Goal: Task Accomplishment & Management: Manage account settings

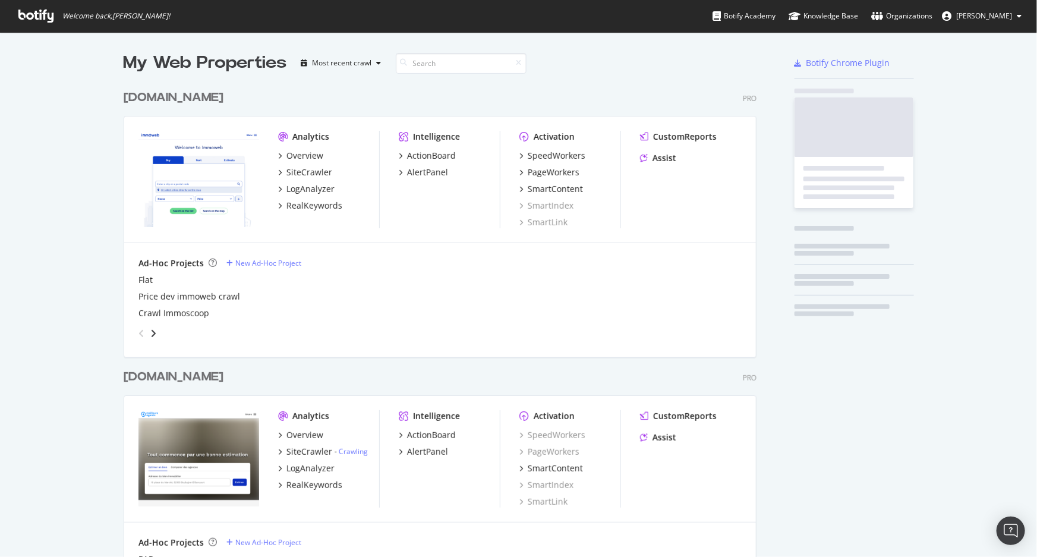
scroll to position [3167, 634]
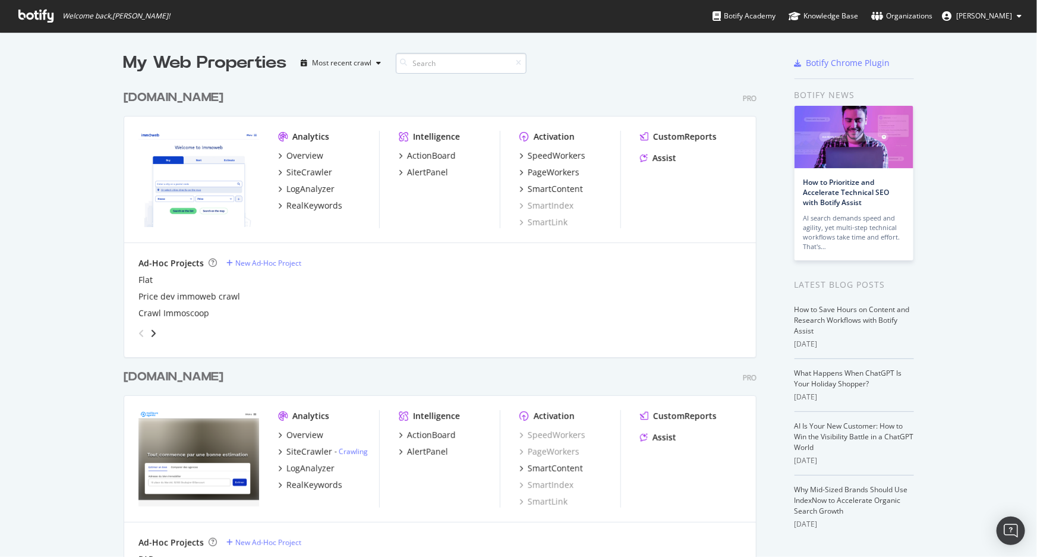
click at [414, 65] on input at bounding box center [461, 63] width 131 height 21
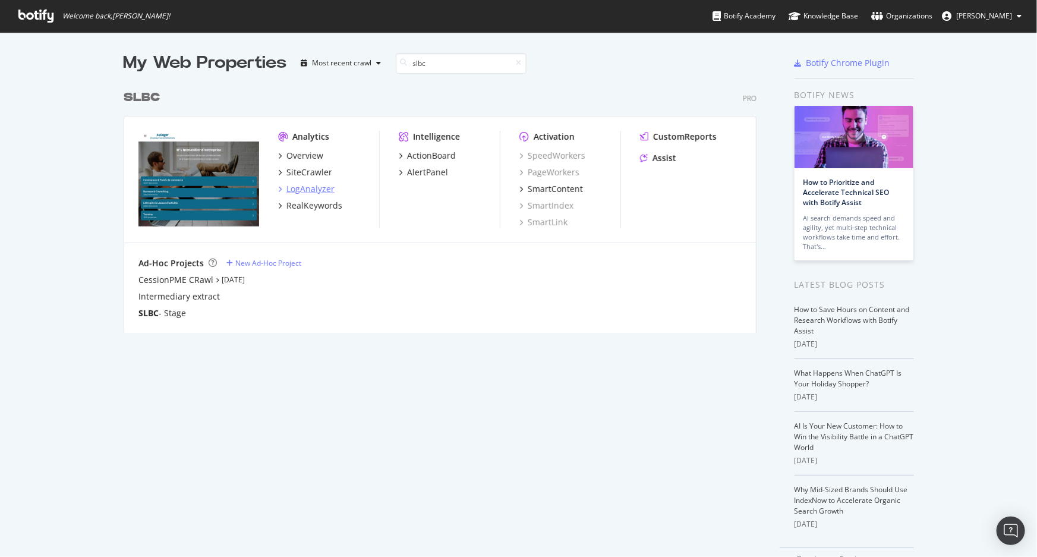
type input "slbc"
click at [305, 186] on div "LogAnalyzer" at bounding box center [310, 189] width 48 height 12
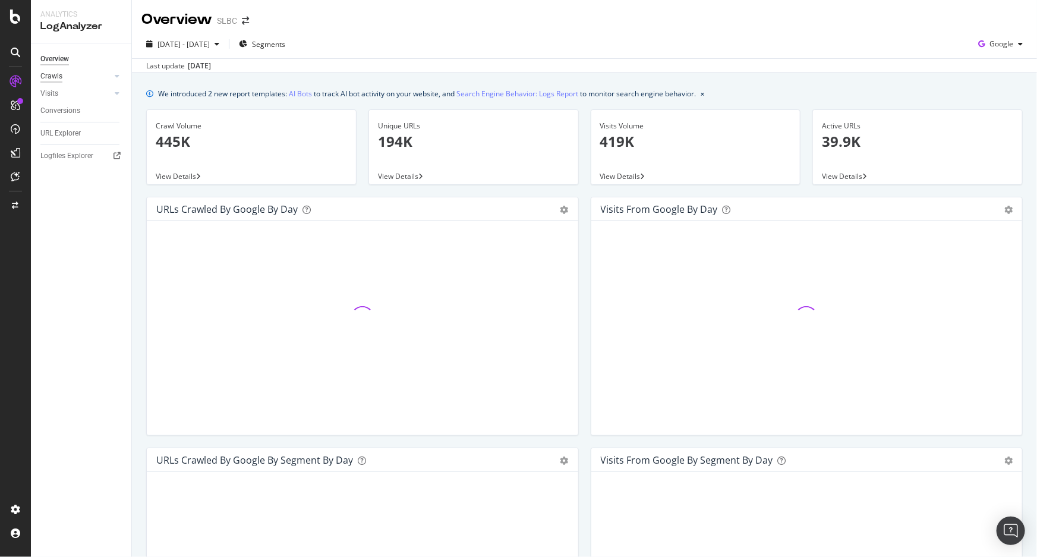
click at [58, 76] on div "Crawls" at bounding box center [51, 76] width 22 height 12
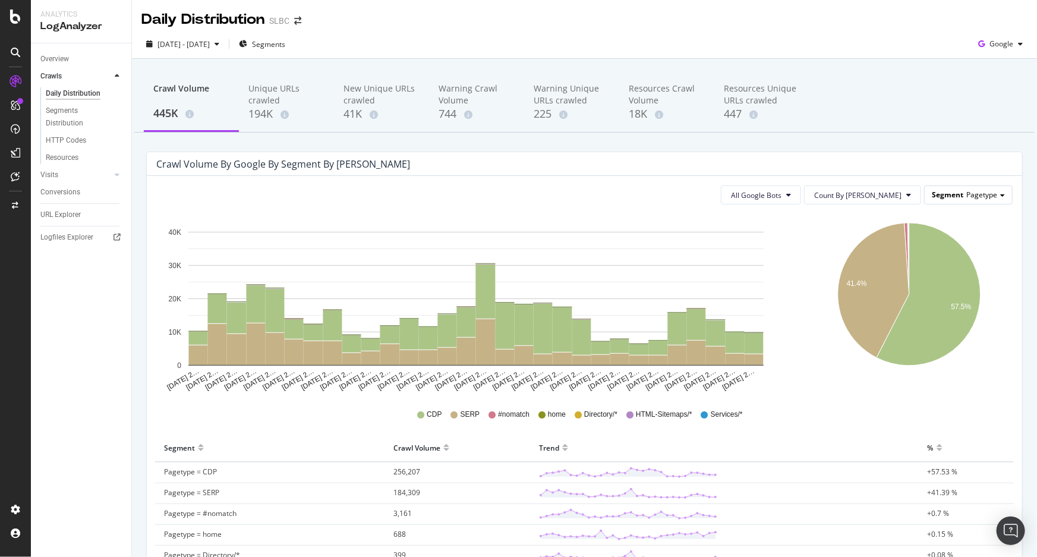
click at [945, 197] on span "Segment" at bounding box center [947, 195] width 31 height 10
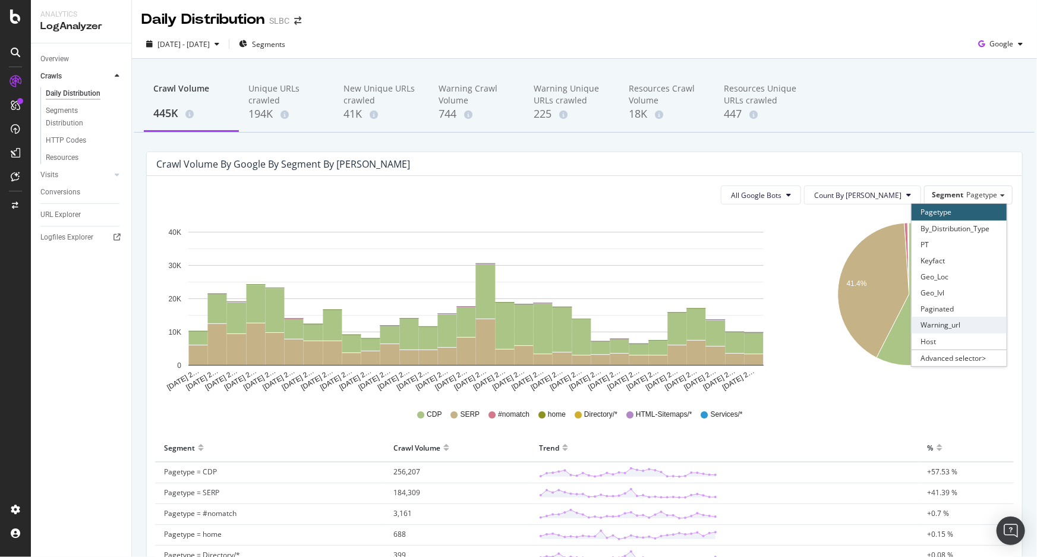
click at [952, 325] on div "Warning_url" at bounding box center [958, 325] width 95 height 16
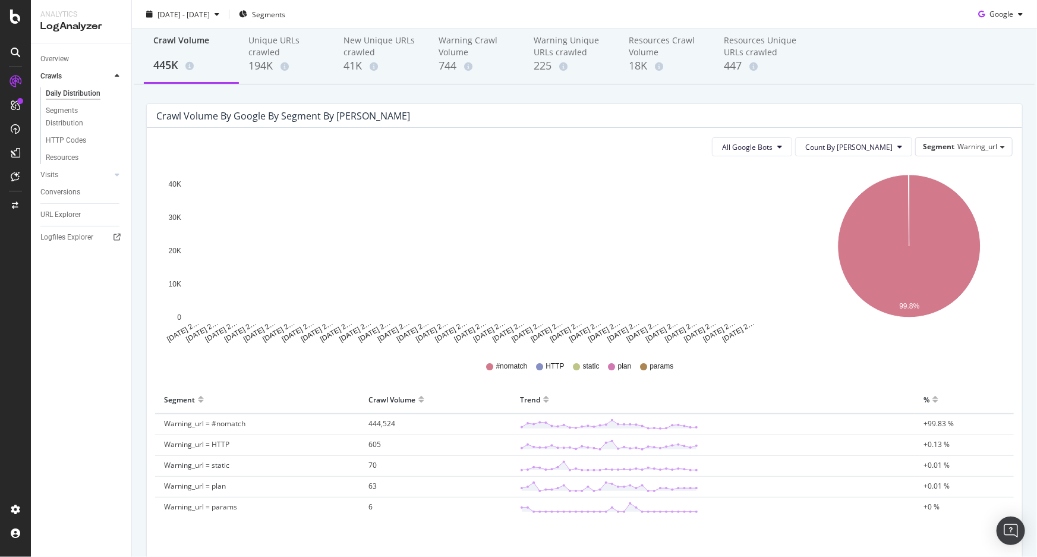
scroll to position [103, 0]
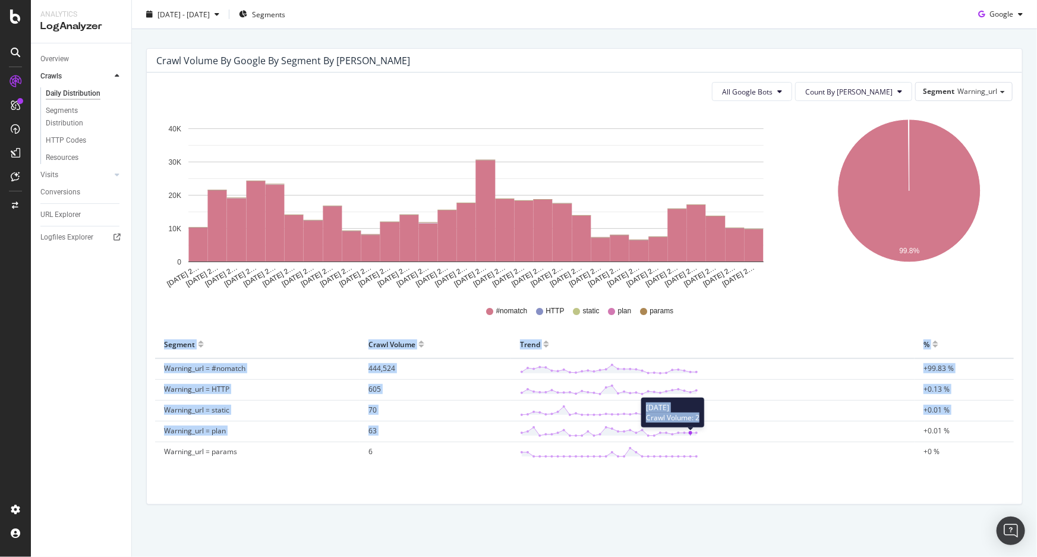
drag, startPoint x: 365, startPoint y: 400, endPoint x: 731, endPoint y: 432, distance: 366.8
click at [731, 432] on div "Crawl Volume by google by Segment by Day All Google Bots Count By Day Segment W…" at bounding box center [584, 282] width 888 height 468
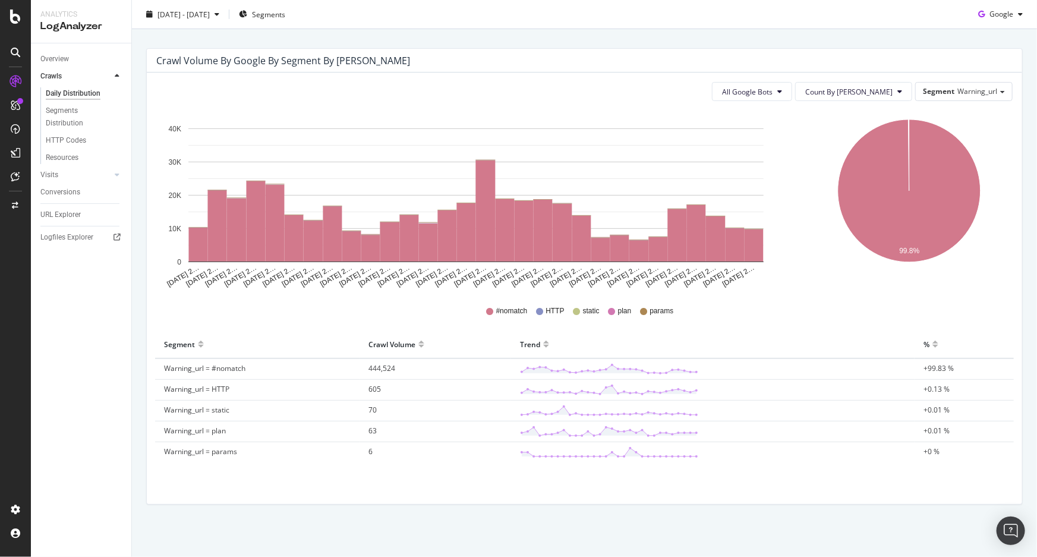
click at [719, 491] on div "All Google Bots Count By Day Segment Warning_url Hold CTRL while clicking to fi…" at bounding box center [584, 287] width 875 height 431
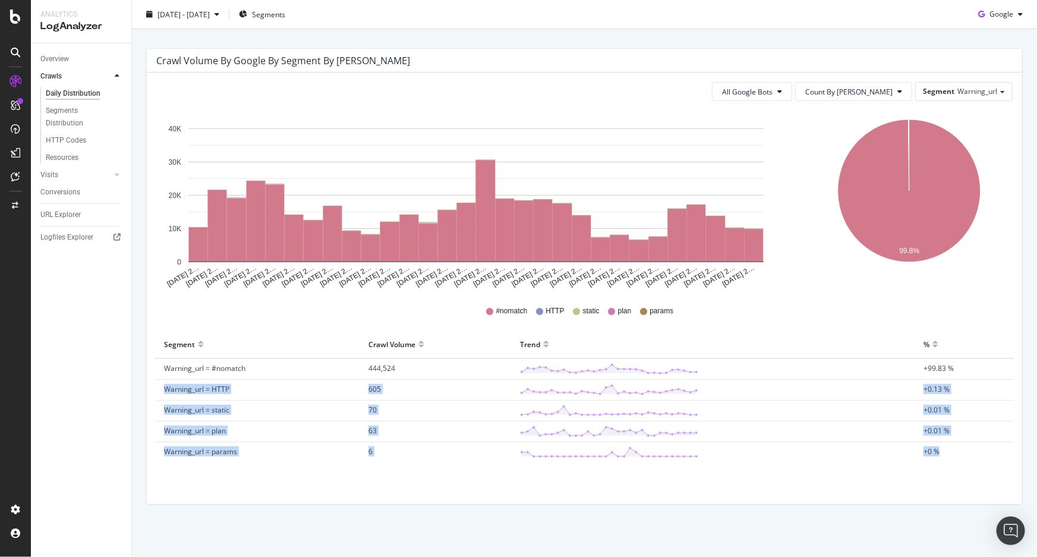
drag, startPoint x: 951, startPoint y: 452, endPoint x: 160, endPoint y: 393, distance: 792.4
click at [160, 393] on tbody "Warning_url = #nomatch 444,524 +99.83 % Warning_url = HTTP 605 +0.13 % Warning_…" at bounding box center [584, 410] width 859 height 104
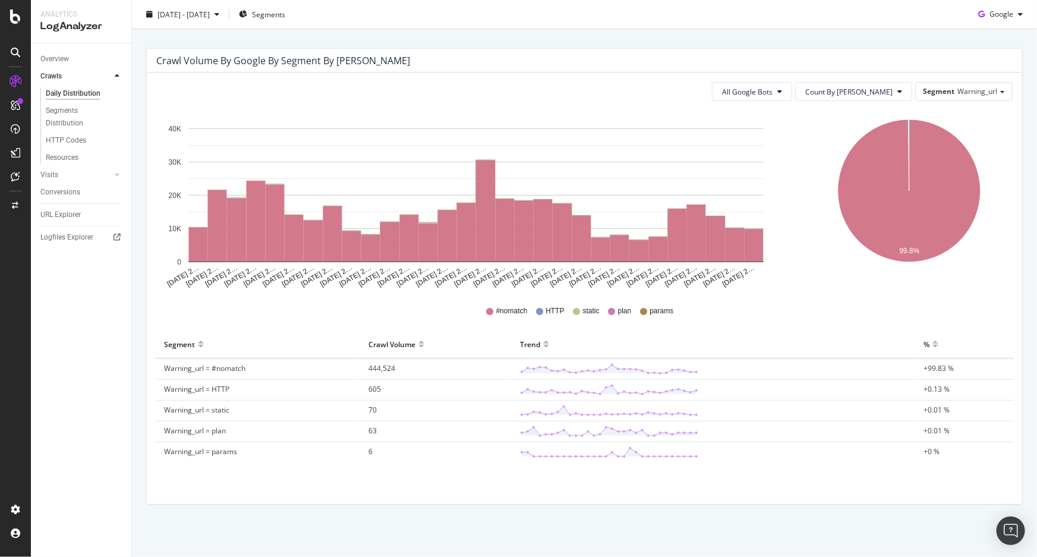
click at [148, 394] on div "All Google Bots Count By Day Segment Warning_url Hold CTRL while clicking to fi…" at bounding box center [584, 287] width 875 height 431
click at [963, 95] on span "Warning_url" at bounding box center [977, 91] width 40 height 10
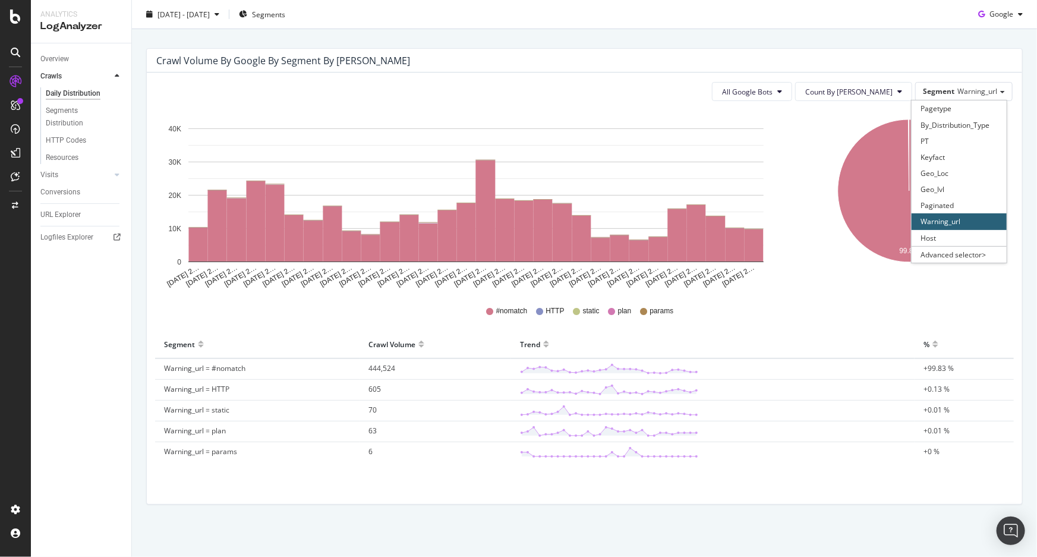
click at [1011, 220] on div "All Google Bots Count By Day Segment Warning_url Pagetype By_Distribution_Type …" at bounding box center [584, 287] width 875 height 431
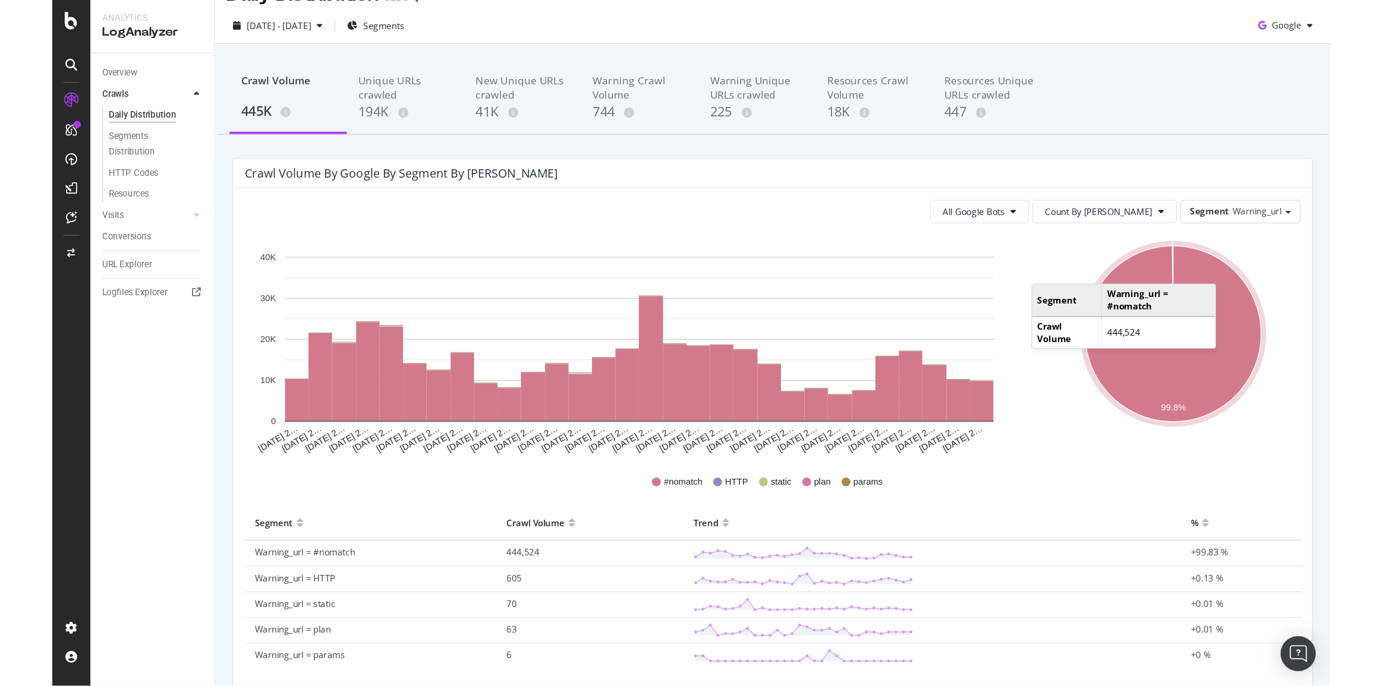
scroll to position [0, 0]
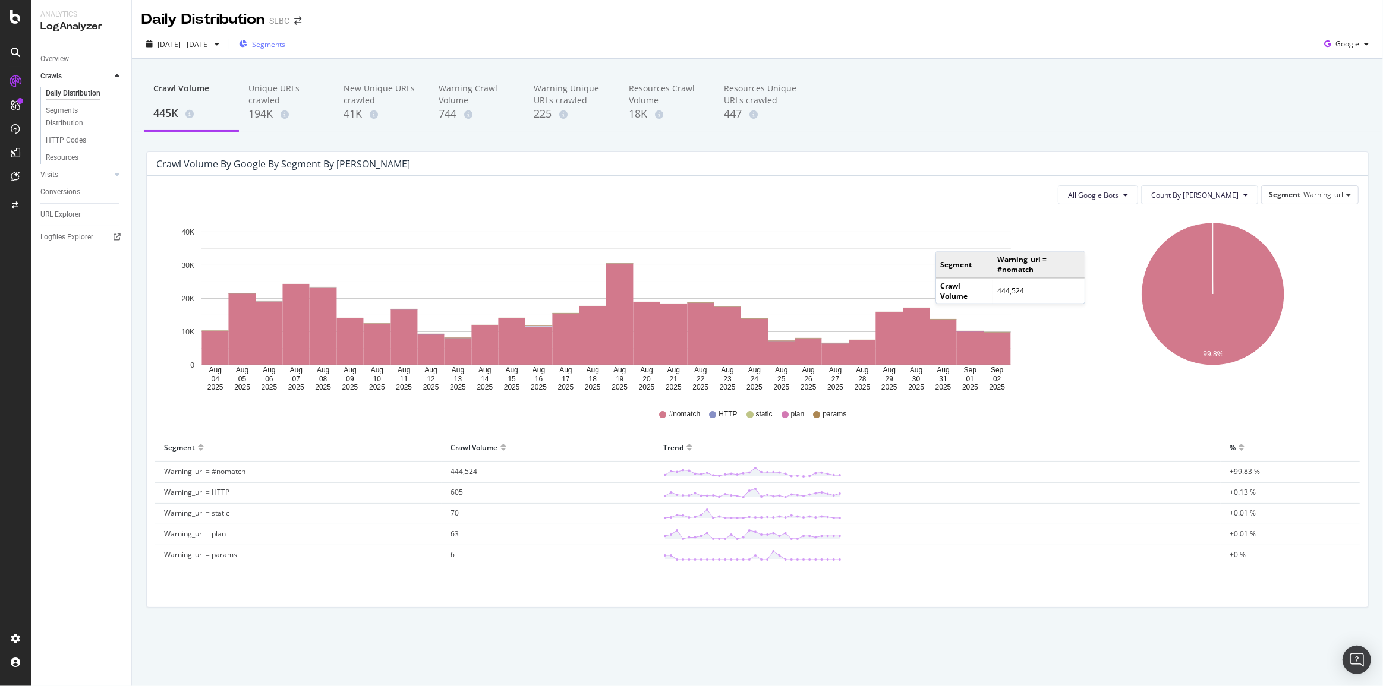
click at [285, 45] on span "Segments" at bounding box center [268, 44] width 33 height 10
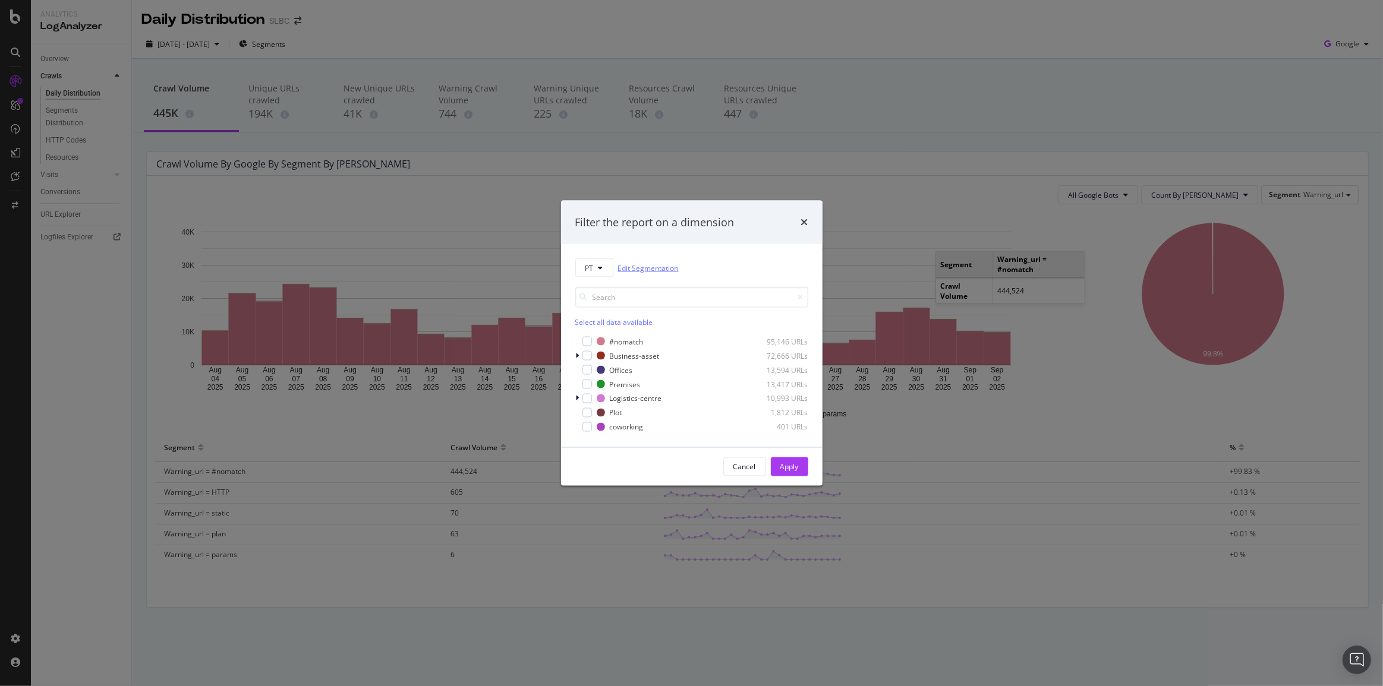
click at [642, 267] on link "Edit Segmentation" at bounding box center [648, 267] width 61 height 12
click at [807, 216] on div "times" at bounding box center [804, 221] width 7 height 15
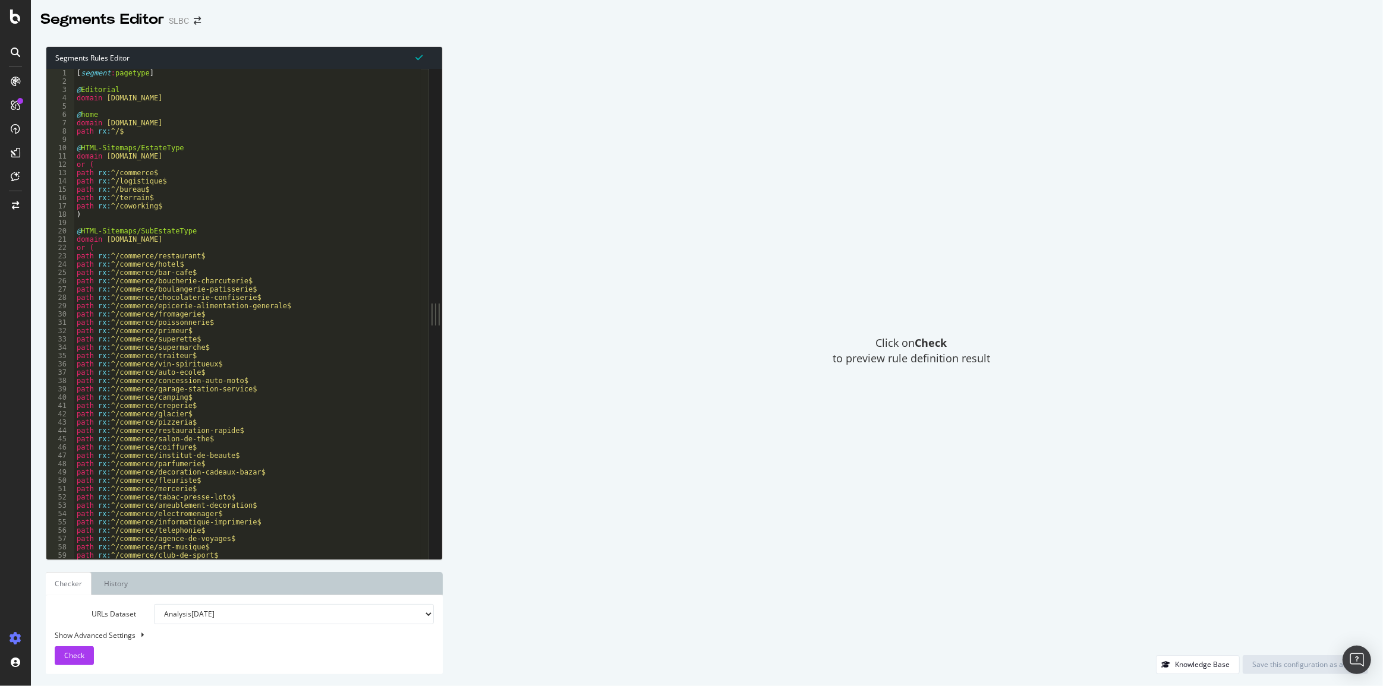
type textarea "or ("
click at [387, 166] on div "[ segment : pagetype ] @ Editorial domain [DOMAIN_NAME] @ home domain [DOMAIN_N…" at bounding box center [994, 318] width 1840 height 499
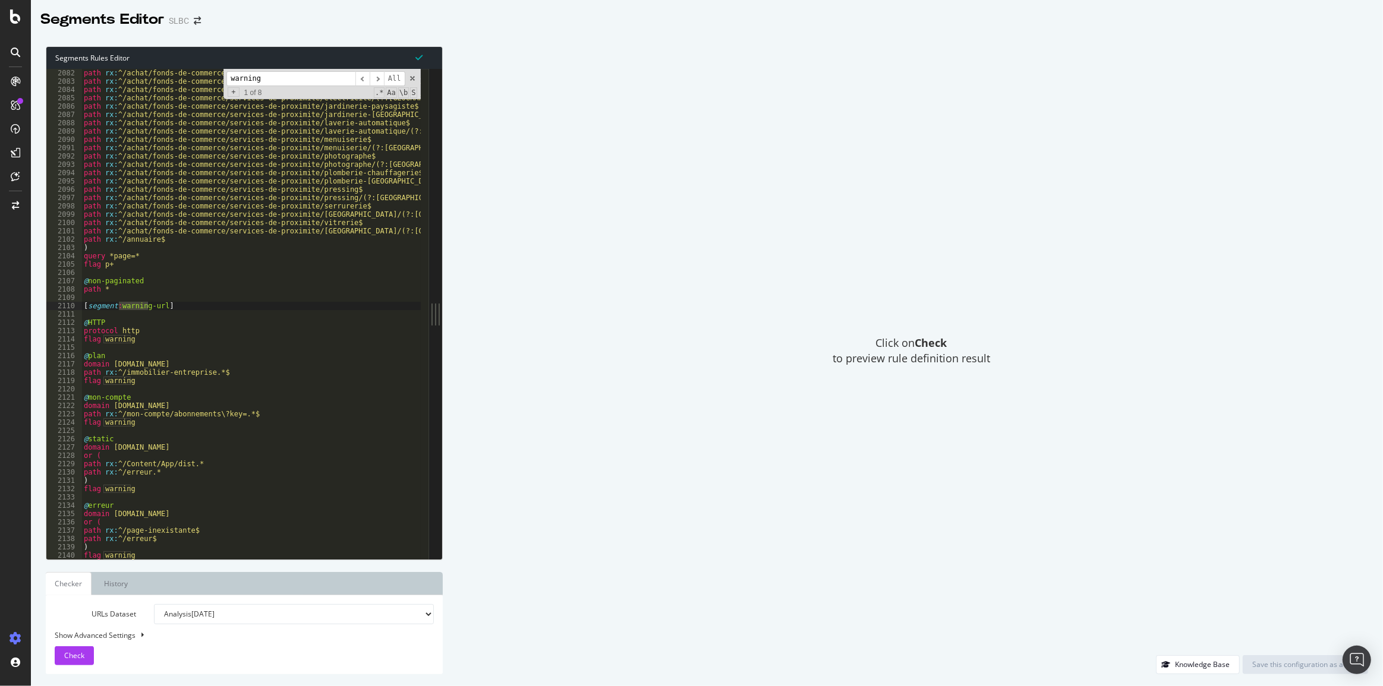
type input "warning"
drag, startPoint x: 150, startPoint y: 339, endPoint x: 78, endPoint y: 324, distance: 73.3
click at [78, 324] on div "flag warning 2082 2083 2084 2085 2086 2087 2088 2089 2090 2091 2092 2093 2094 2…" at bounding box center [237, 314] width 383 height 490
type textarea "@HTTP protocol http"
click at [101, 314] on div "path rx : ^/achat/fonds-de-commerce/services-de-proximite/demenagement$ path rx…" at bounding box center [1001, 318] width 1840 height 499
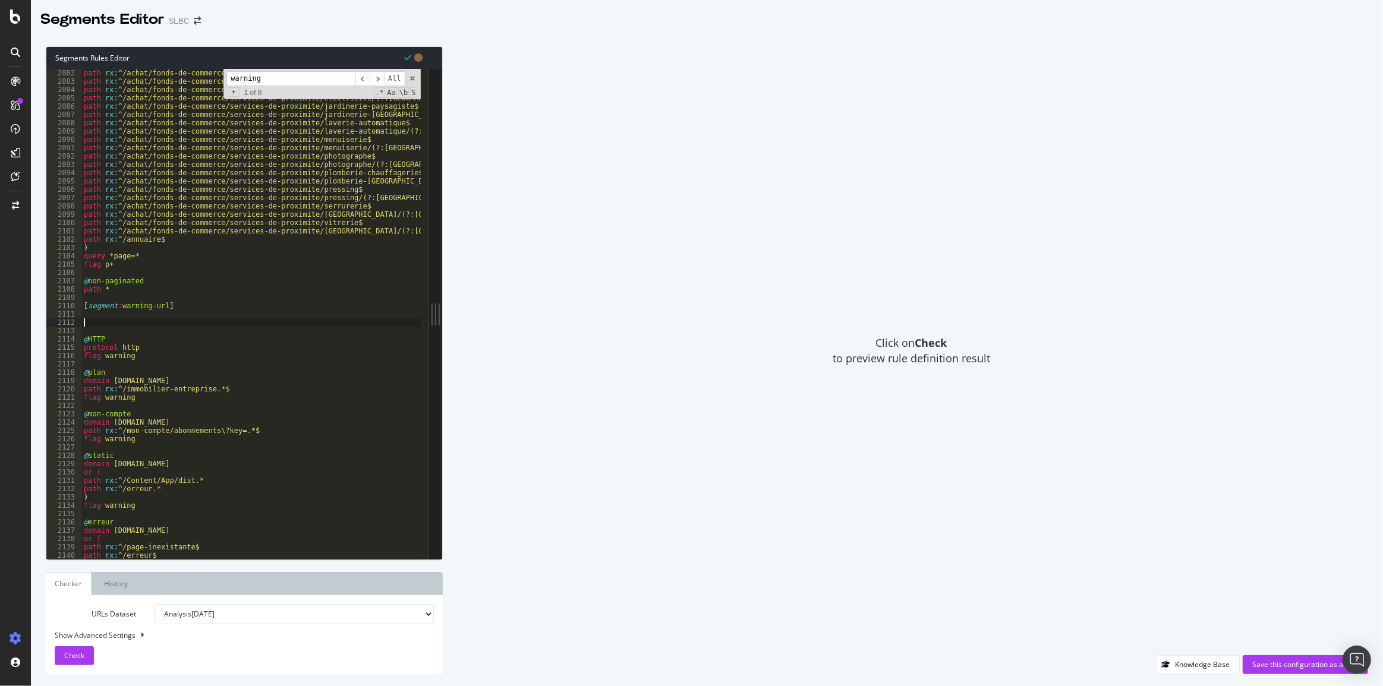
paste textarea "flag warning"
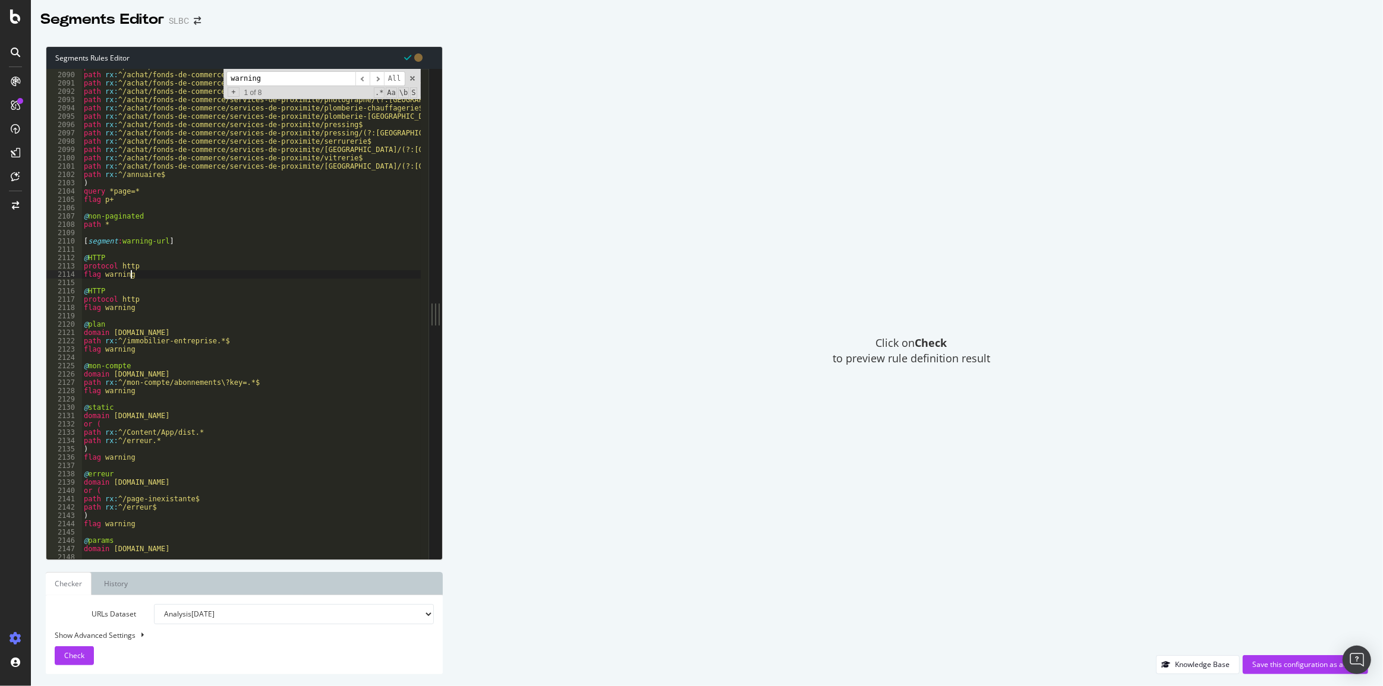
scroll to position [17408, 0]
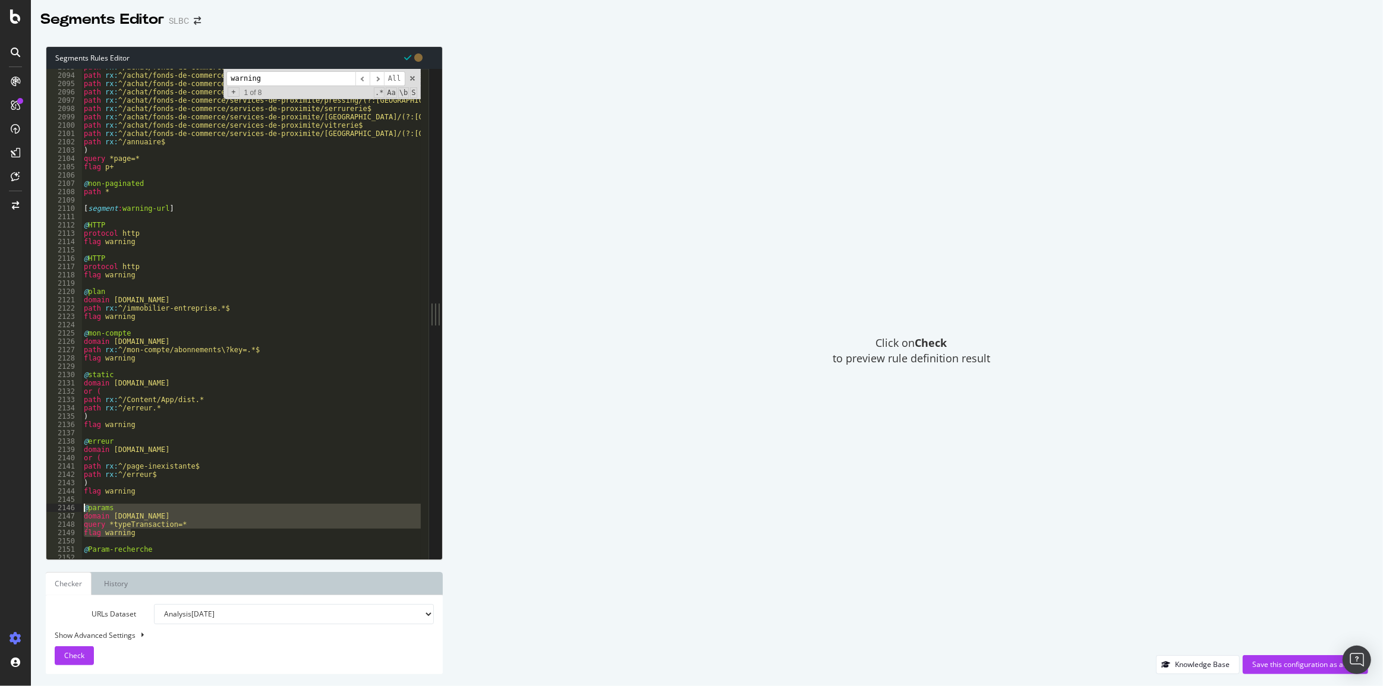
drag, startPoint x: 138, startPoint y: 536, endPoint x: 80, endPoint y: 511, distance: 63.9
click at [80, 511] on div "flag warning 2093 2094 2095 2096 2097 2098 2099 2100 2101 2102 2103 2104 2105 2…" at bounding box center [237, 314] width 383 height 490
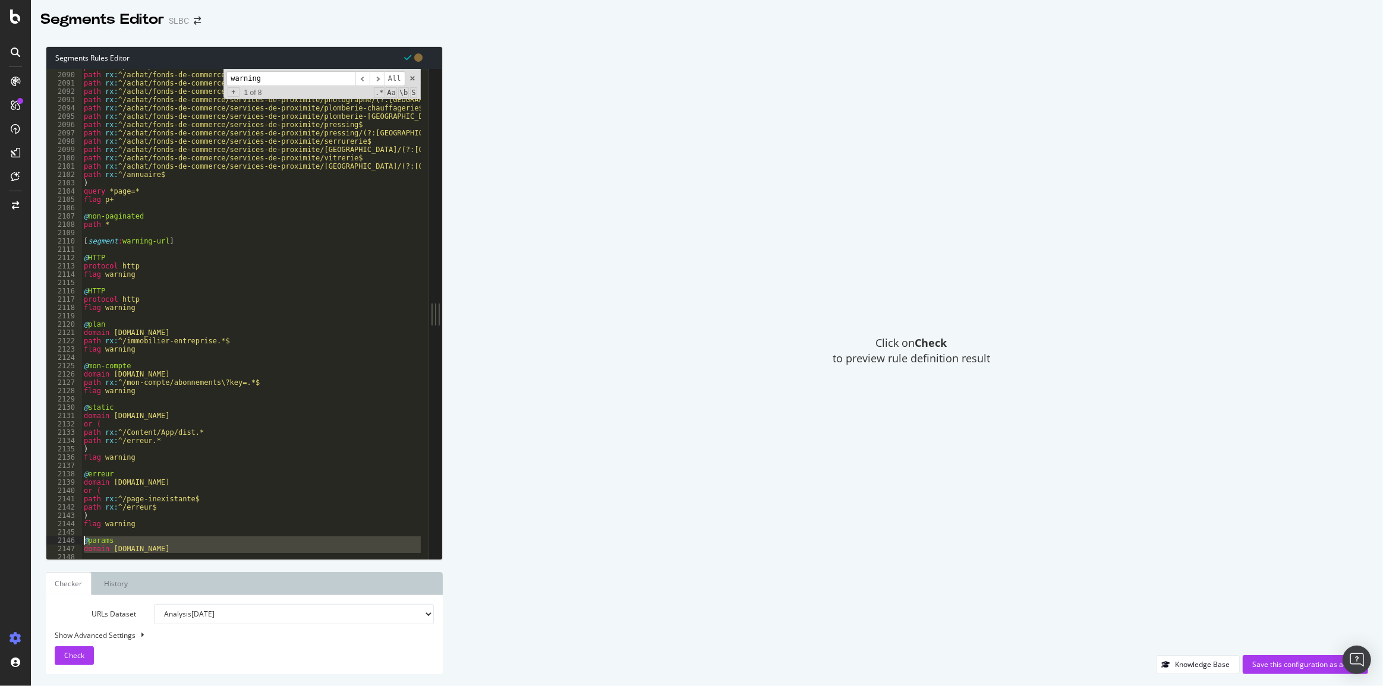
scroll to position [17343, 0]
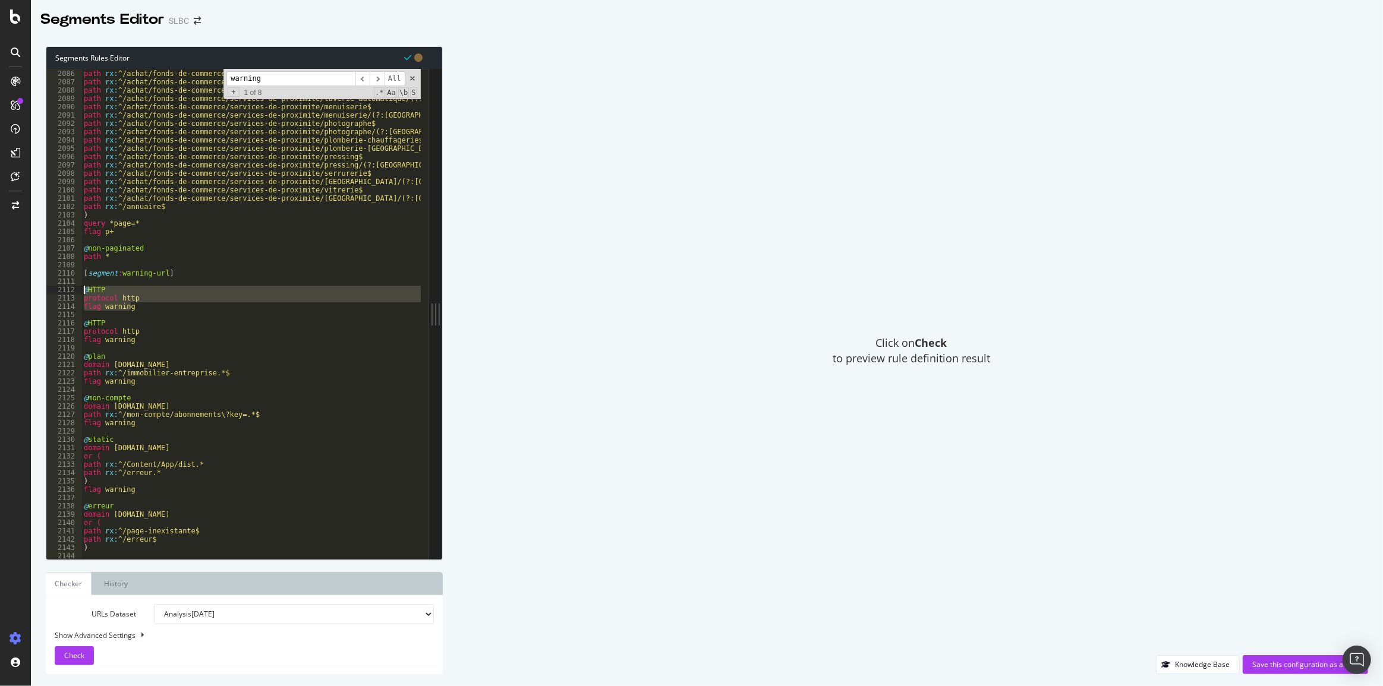
drag, startPoint x: 140, startPoint y: 309, endPoint x: 65, endPoint y: 291, distance: 77.5
click at [65, 291] on div "@params domain [DOMAIN_NAME] 2085 2086 2087 2088 2089 2090 2091 2092 2093 2094 …" at bounding box center [237, 314] width 383 height 490
paste textarea "flag warning"
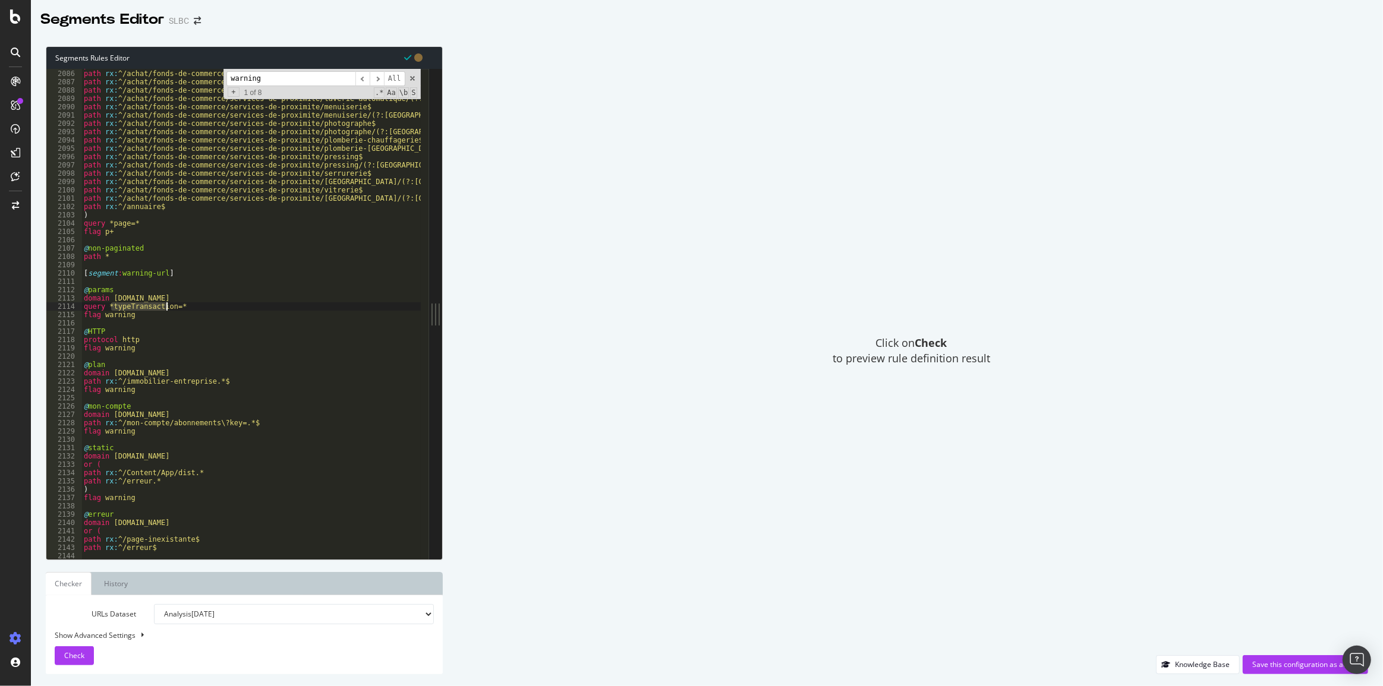
drag, startPoint x: 110, startPoint y: 309, endPoint x: 167, endPoint y: 308, distance: 57.0
click at [167, 308] on div "path rx : ^/achat/fonds-de-commerce/services-de-proximite/electricite/(?:[GEOGR…" at bounding box center [1001, 310] width 1840 height 499
click at [171, 295] on div "path rx : ^/achat/fonds-de-commerce/services-de-proximite/electricite/(?:[GEOGR…" at bounding box center [1001, 310] width 1840 height 499
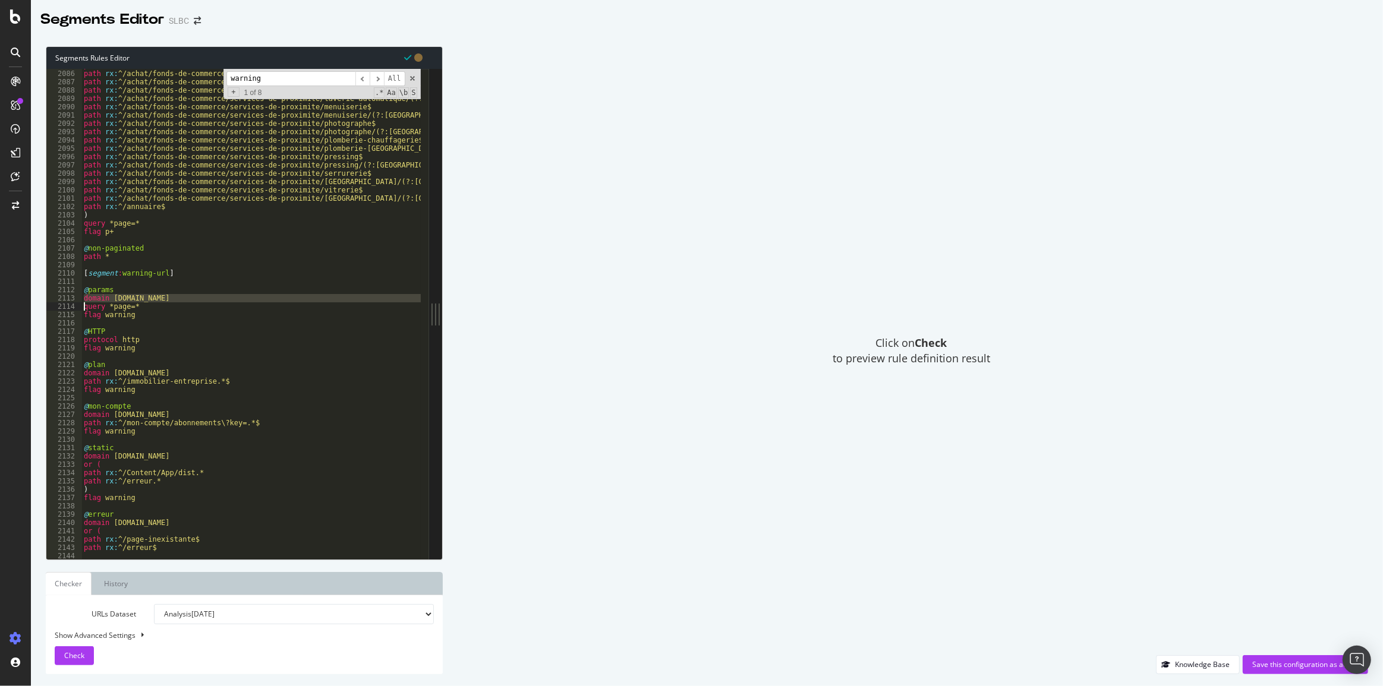
click at [171, 295] on div "path rx : ^/achat/fonds-de-commerce/services-de-proximite/electricite/(?:[GEOGR…" at bounding box center [1001, 310] width 1840 height 499
drag, startPoint x: 103, startPoint y: 290, endPoint x: 90, endPoint y: 290, distance: 13.1
click at [90, 290] on div "path rx : ^/achat/fonds-de-commerce/services-de-proximite/electricite/(?:[GEOGR…" at bounding box center [1001, 310] width 1840 height 499
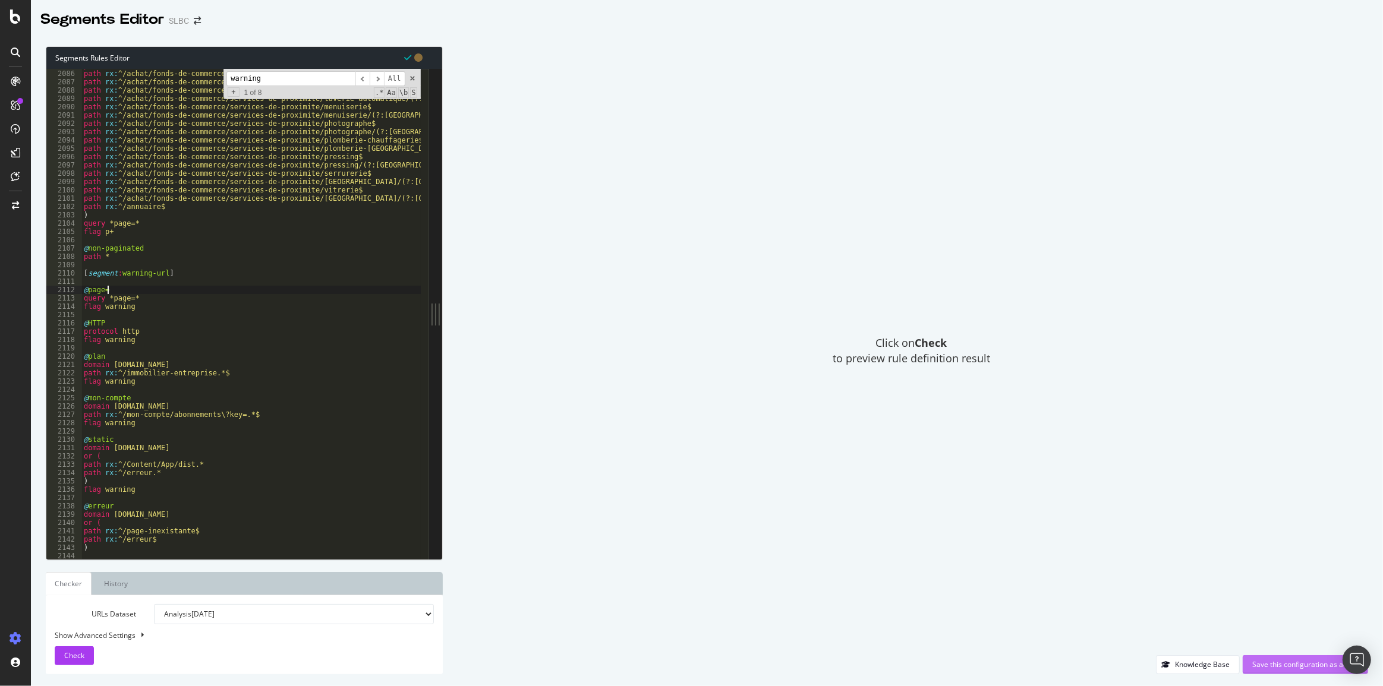
type textarea "@page="
click at [1280, 660] on div "Save this configuration as active" at bounding box center [1305, 665] width 106 height 10
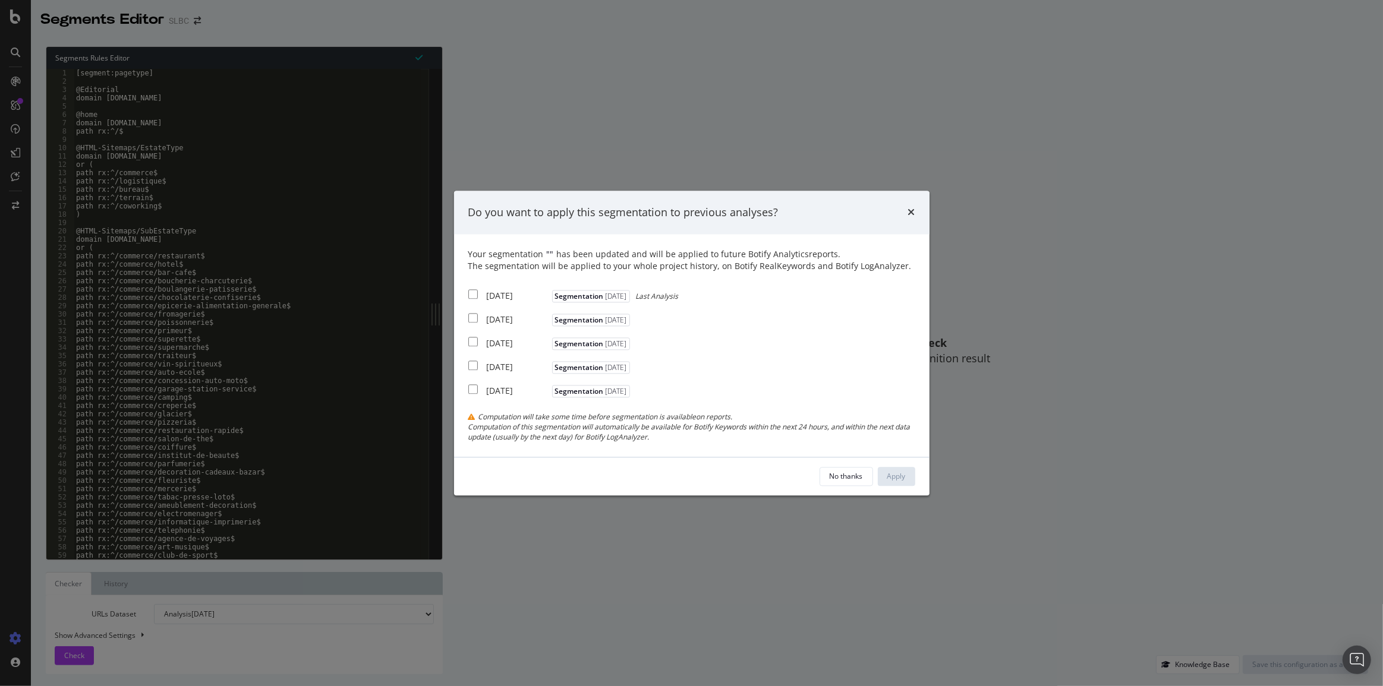
click at [522, 291] on div "[DATE]" at bounding box center [518, 297] width 62 height 12
checkbox input "true"
click at [512, 319] on div "[DATE]" at bounding box center [518, 320] width 62 height 12
checkbox input "true"
click at [512, 345] on div "[DATE]" at bounding box center [518, 344] width 62 height 12
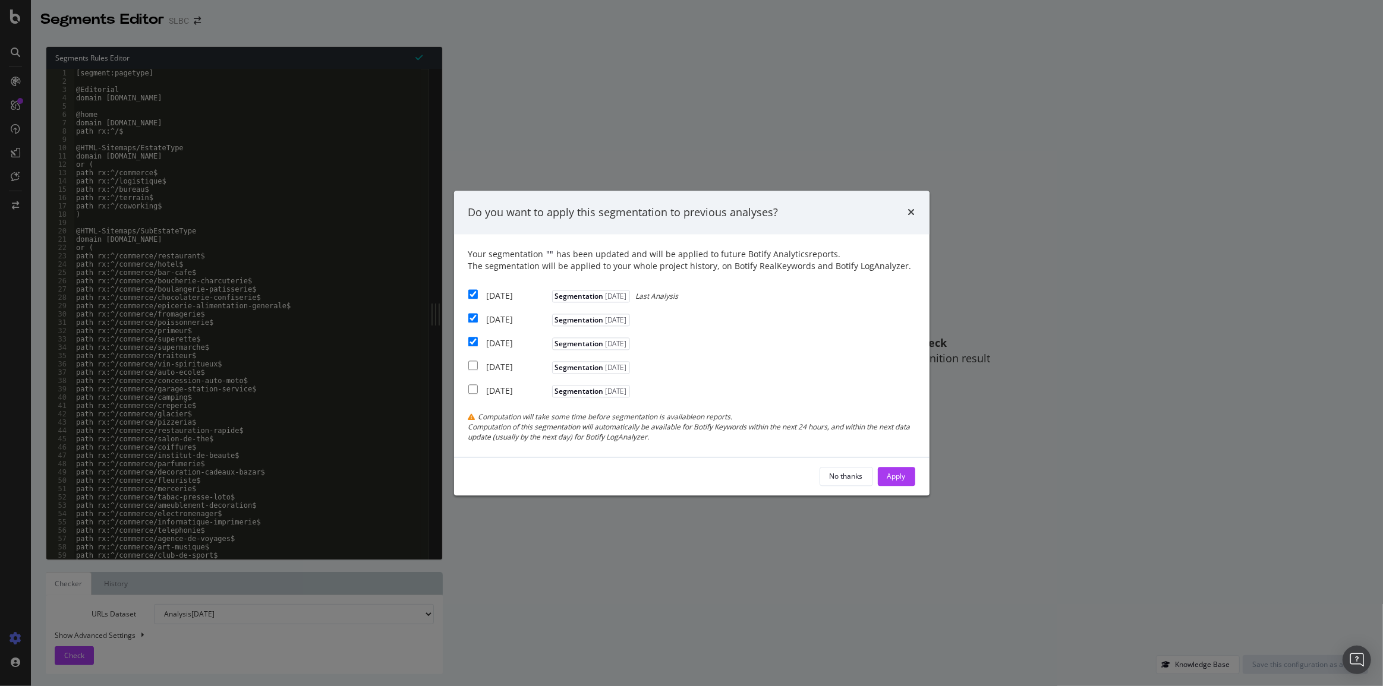
checkbox input "true"
click at [885, 474] on button "Apply" at bounding box center [896, 476] width 37 height 19
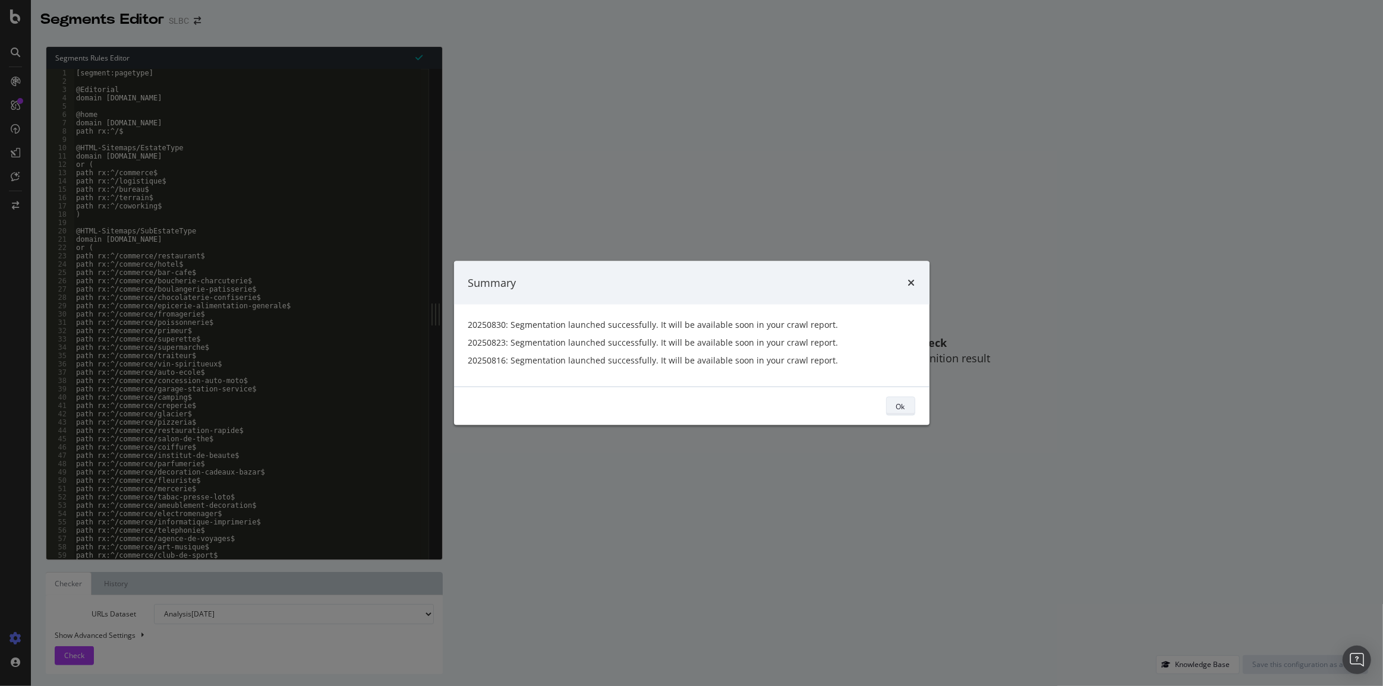
click at [899, 409] on div "Ok" at bounding box center [900, 406] width 9 height 10
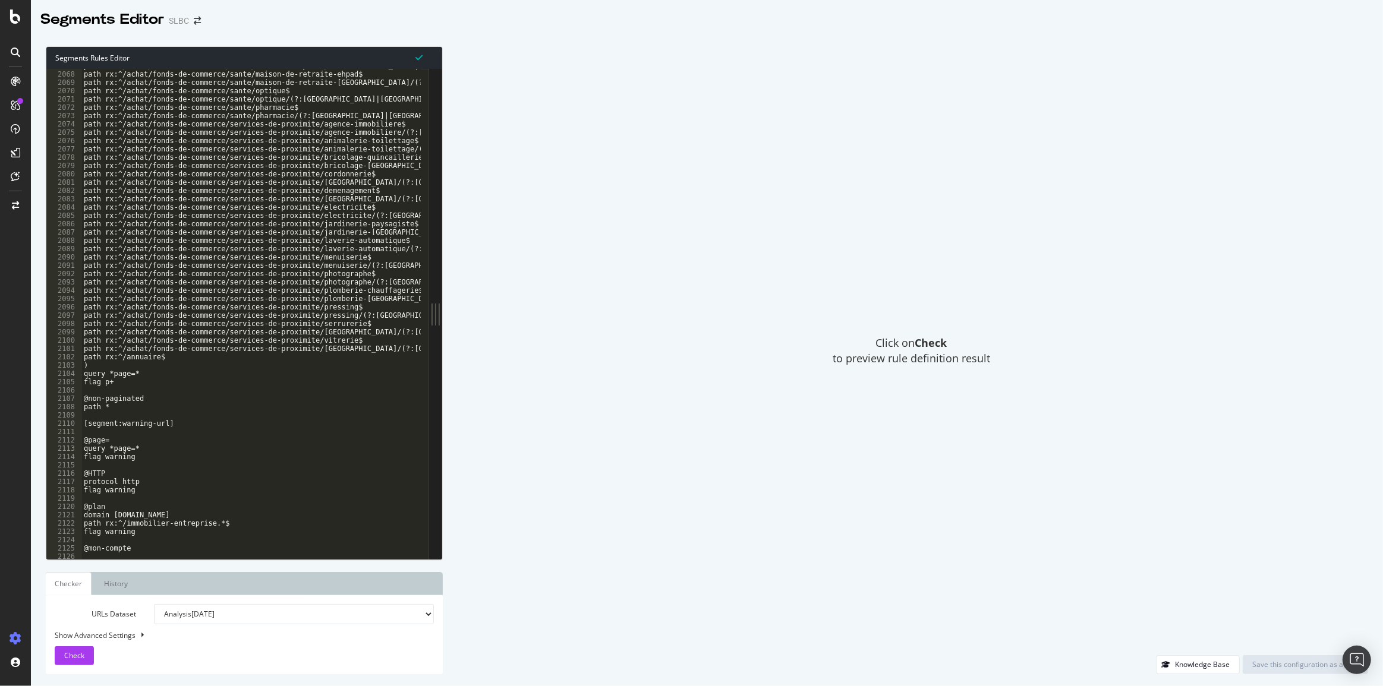
scroll to position [17339, 0]
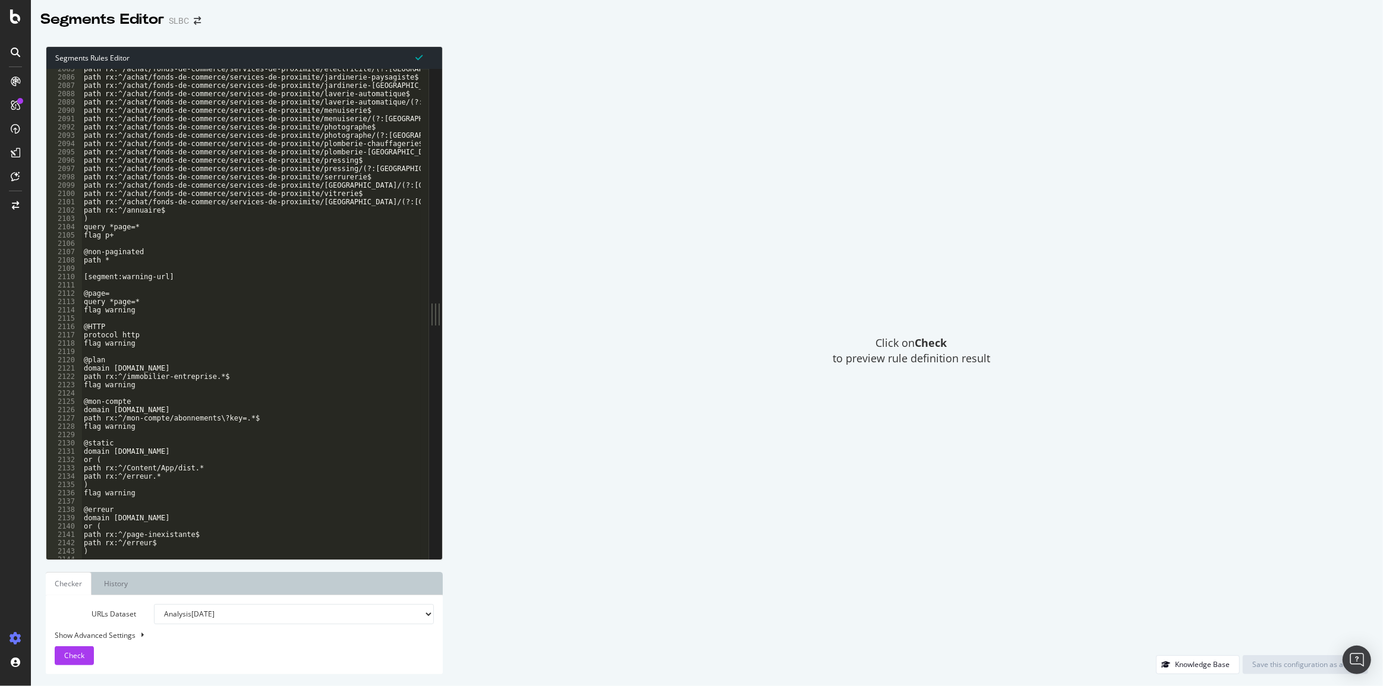
type textarea "flag warning"
click at [184, 314] on div "path rx:^/achat/fonds-de-commerce/services-de-proximite/electricite/(?:[GEOGRAP…" at bounding box center [1001, 314] width 1840 height 499
